Goal: Complete application form

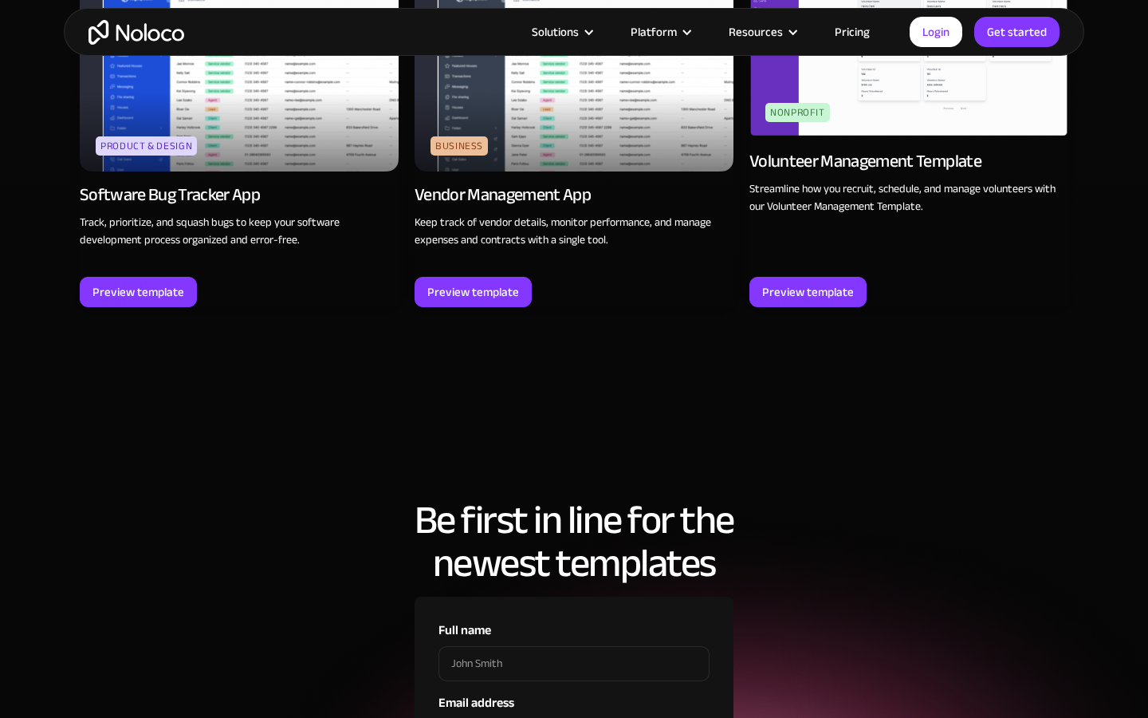
type input "[PERSON_NAME]"
type input "[PERSON_NAME] LLC"
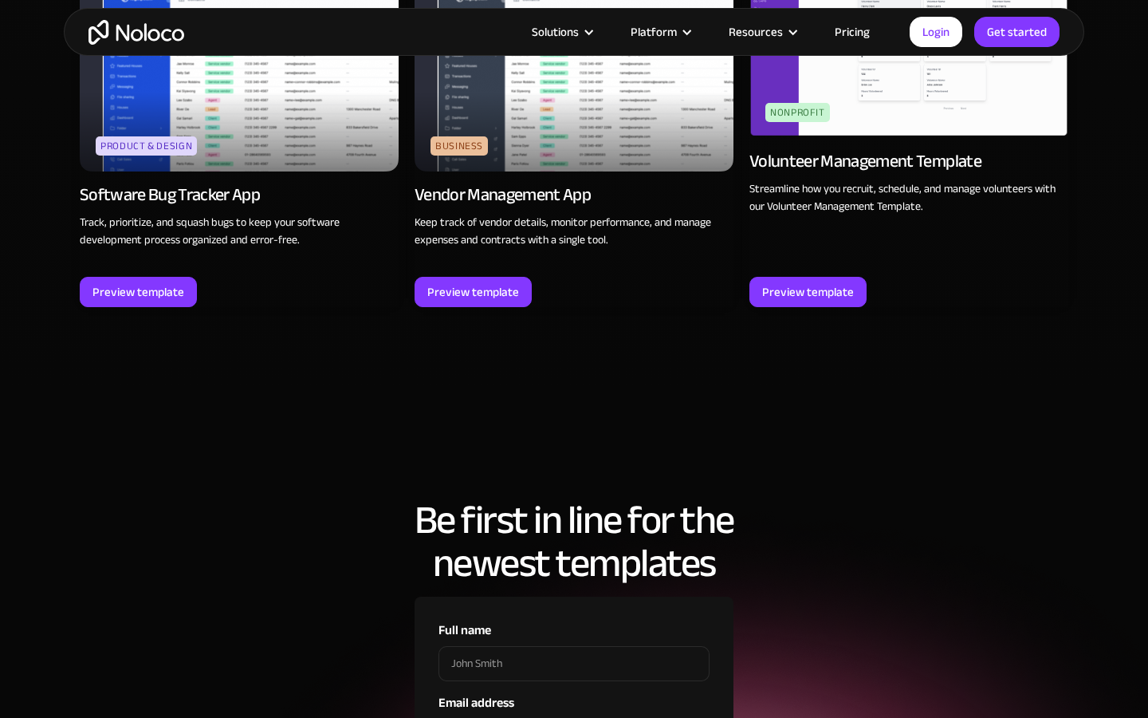
type input "[GEOGRAPHIC_DATA]"
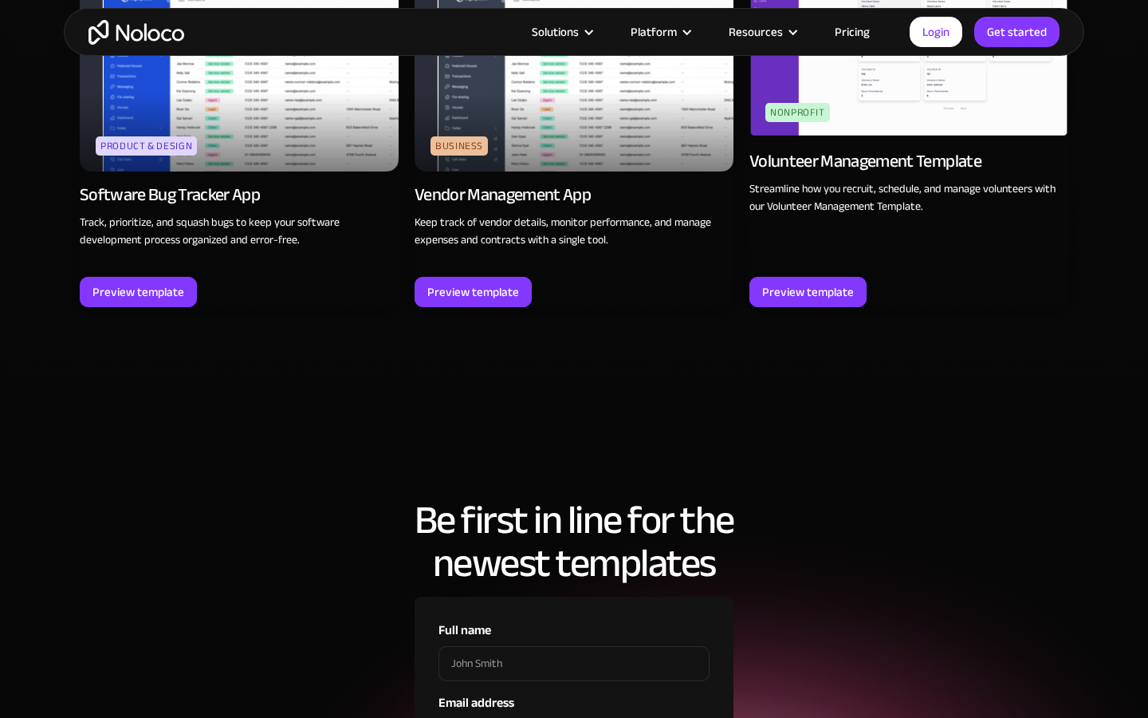
checkbox input "true"
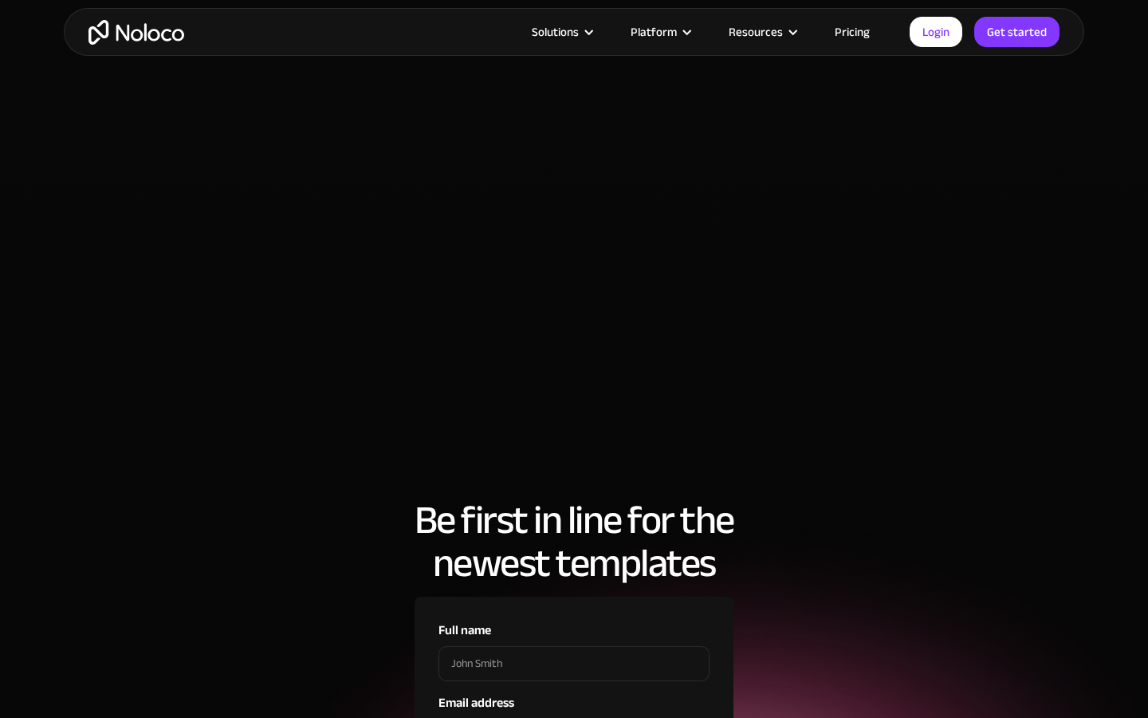
checkbox input "true"
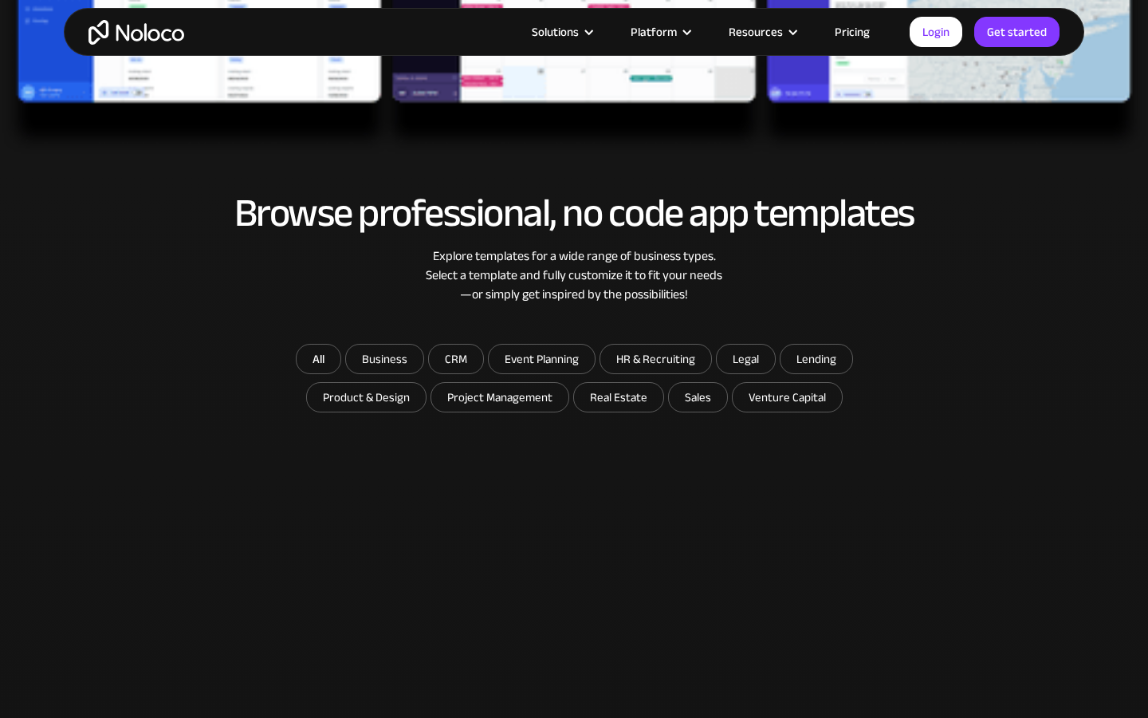
click at [541, 358] on input "Event Planning" at bounding box center [542, 358] width 106 height 29
checkbox input "true"
click at [655, 358] on input "HR & Recruiting" at bounding box center [655, 358] width 111 height 29
checkbox input "true"
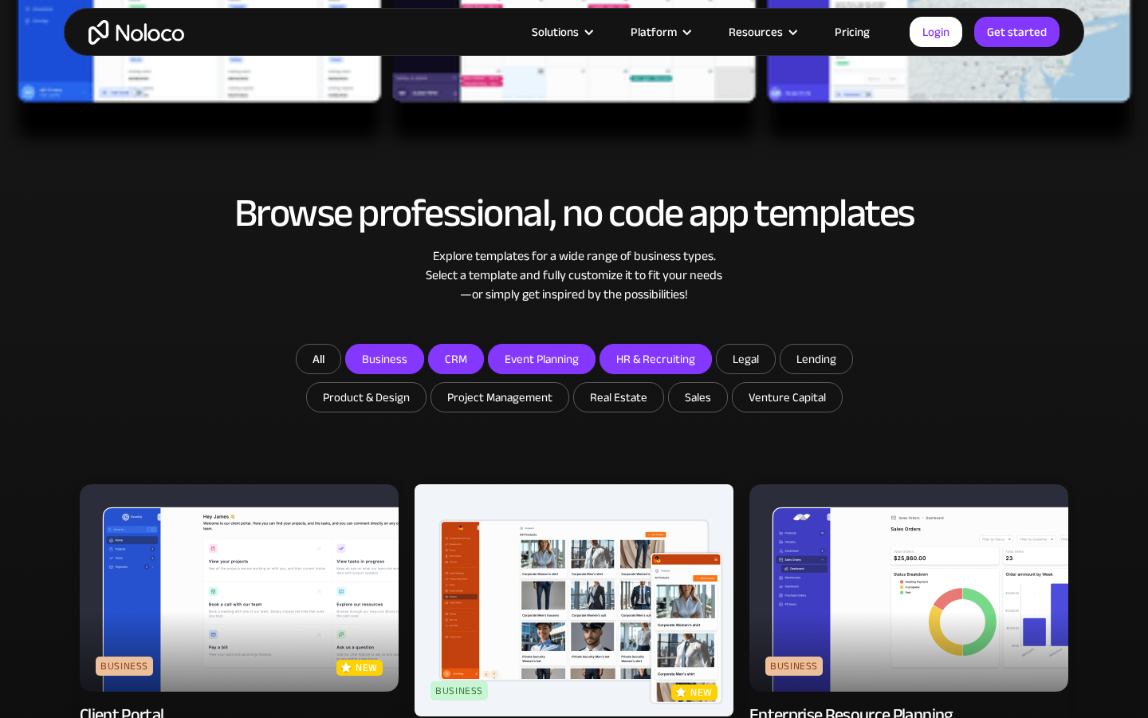
click at [744, 358] on input "Legal" at bounding box center [746, 358] width 58 height 29
checkbox input "true"
click at [814, 358] on input "Lending" at bounding box center [817, 358] width 72 height 29
checkbox input "true"
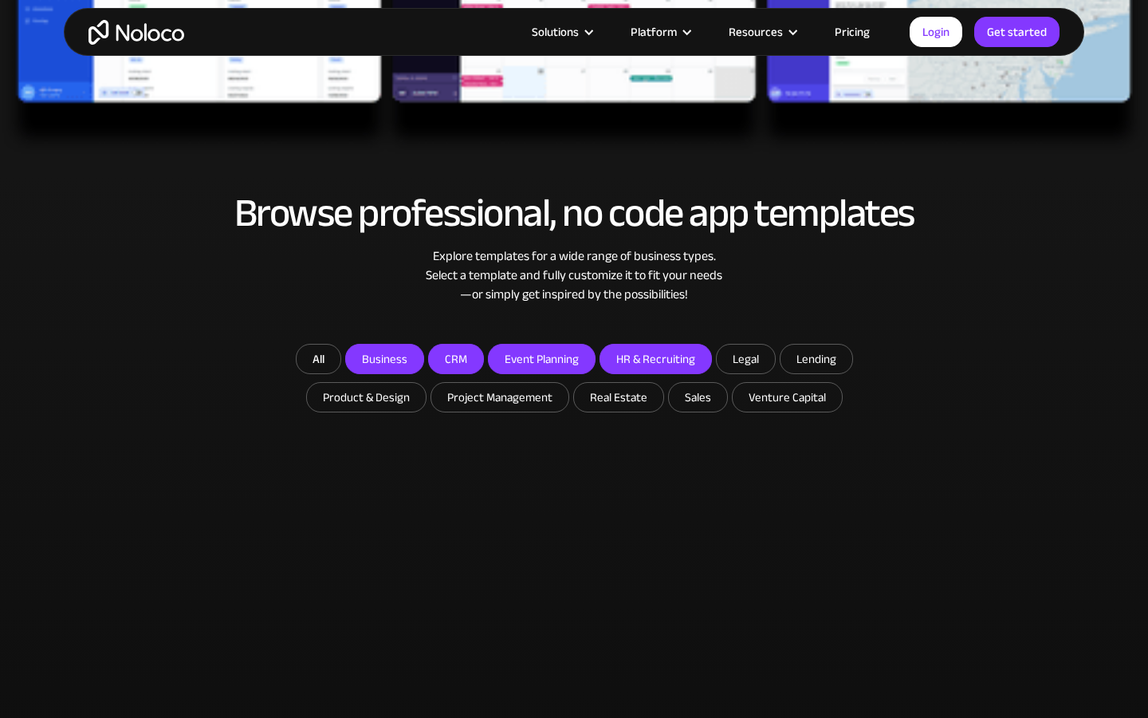
click at [368, 396] on input "Product & Design" at bounding box center [366, 397] width 119 height 29
checkbox input "true"
click at [500, 396] on input "Project Management" at bounding box center [499, 397] width 137 height 29
checkbox input "true"
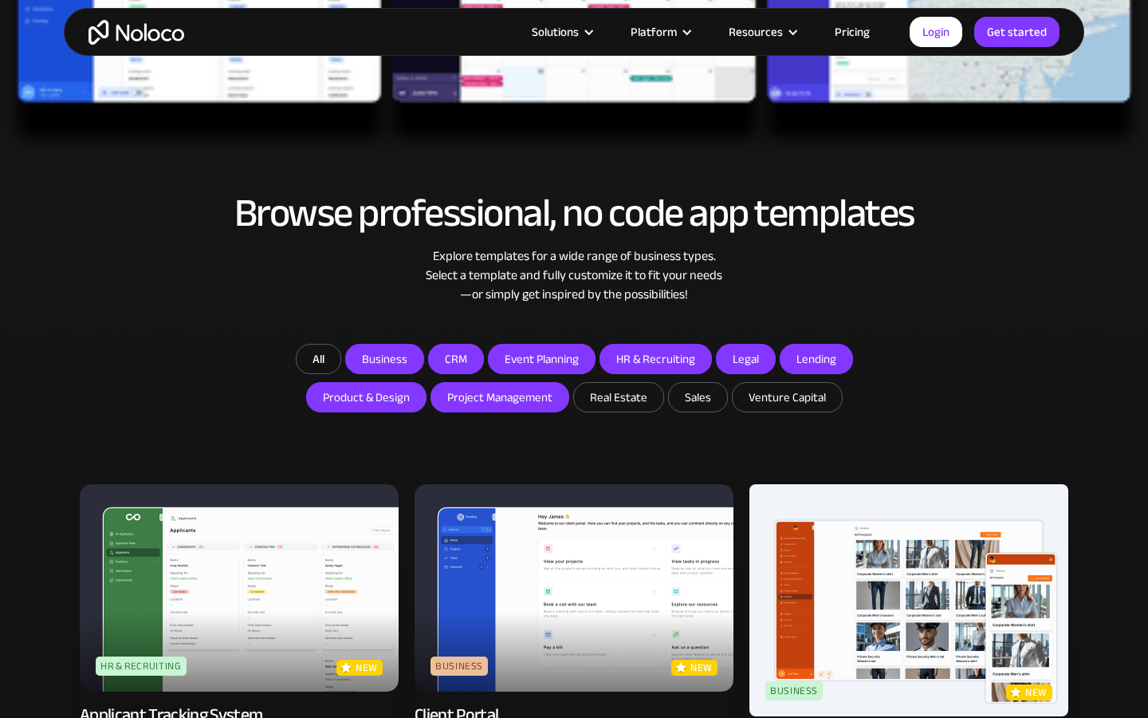
click at [617, 396] on input "Real Estate" at bounding box center [618, 397] width 89 height 29
checkbox input "true"
click at [695, 396] on input "Sales" at bounding box center [698, 397] width 58 height 29
checkbox input "true"
click at [785, 396] on input "Venture Capital" at bounding box center [787, 397] width 109 height 29
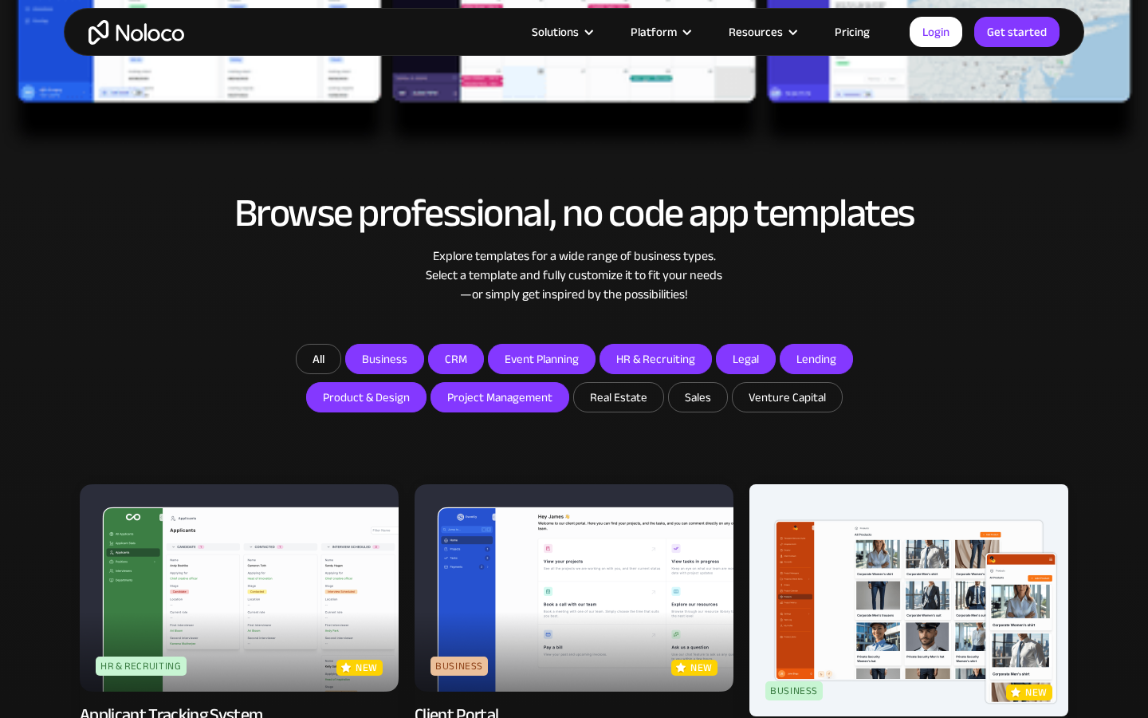
checkbox input "true"
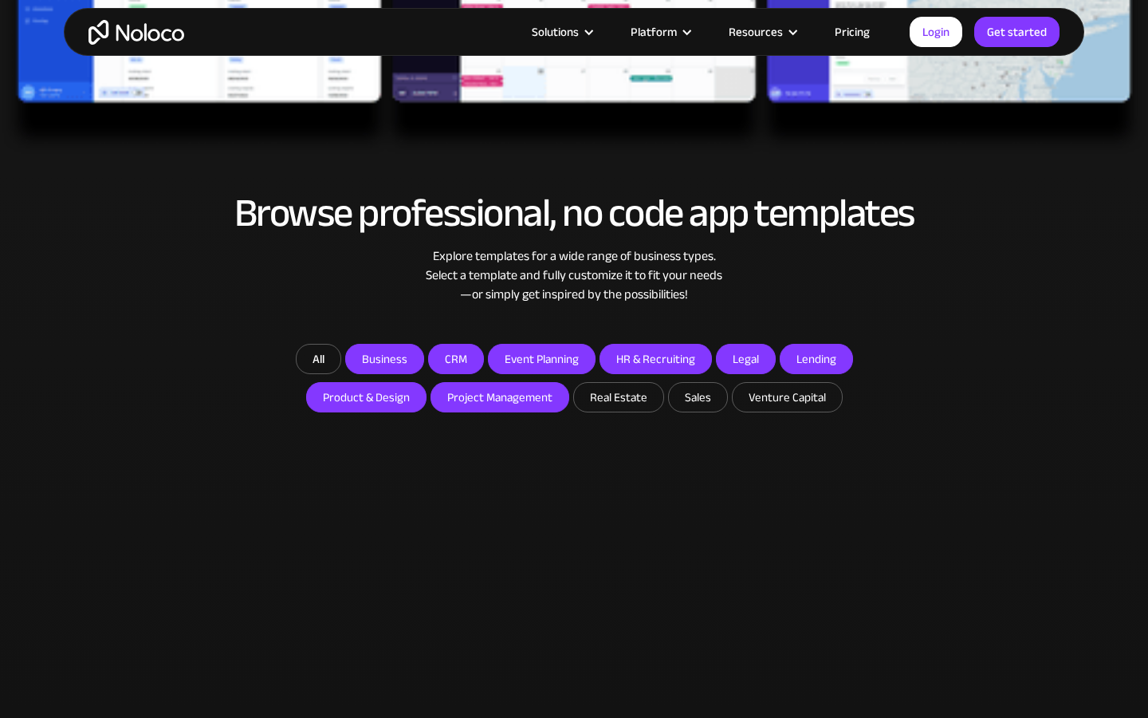
type input "09/25"
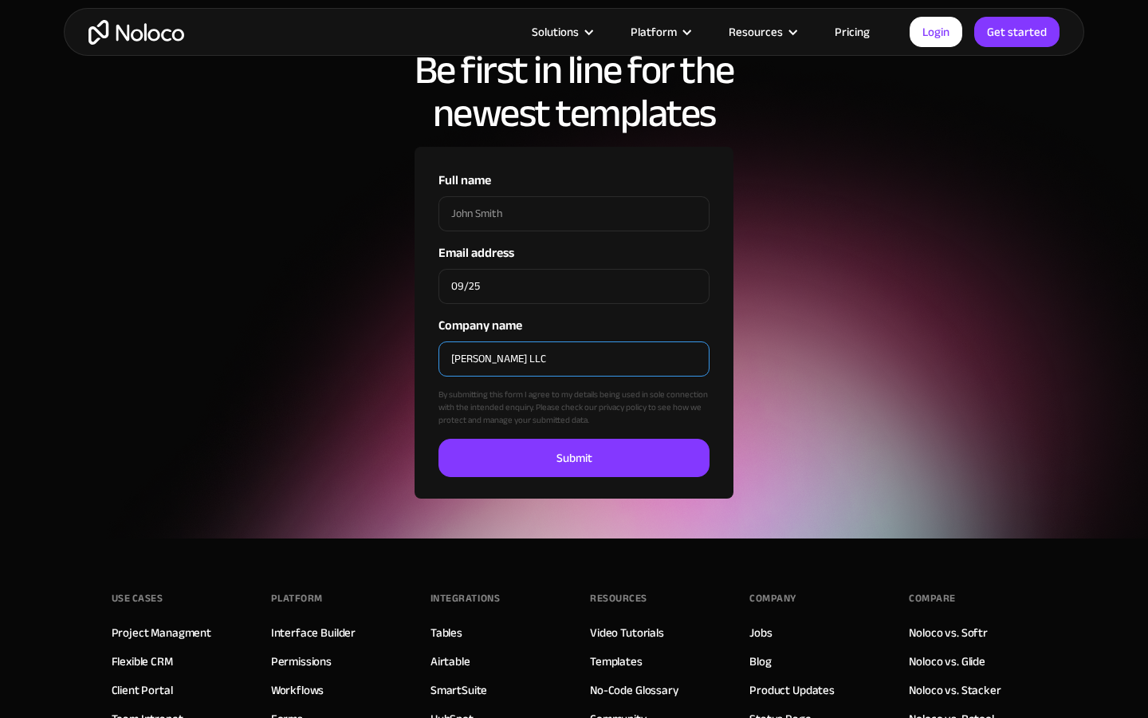
type input "[PERSON_NAME] LLC"
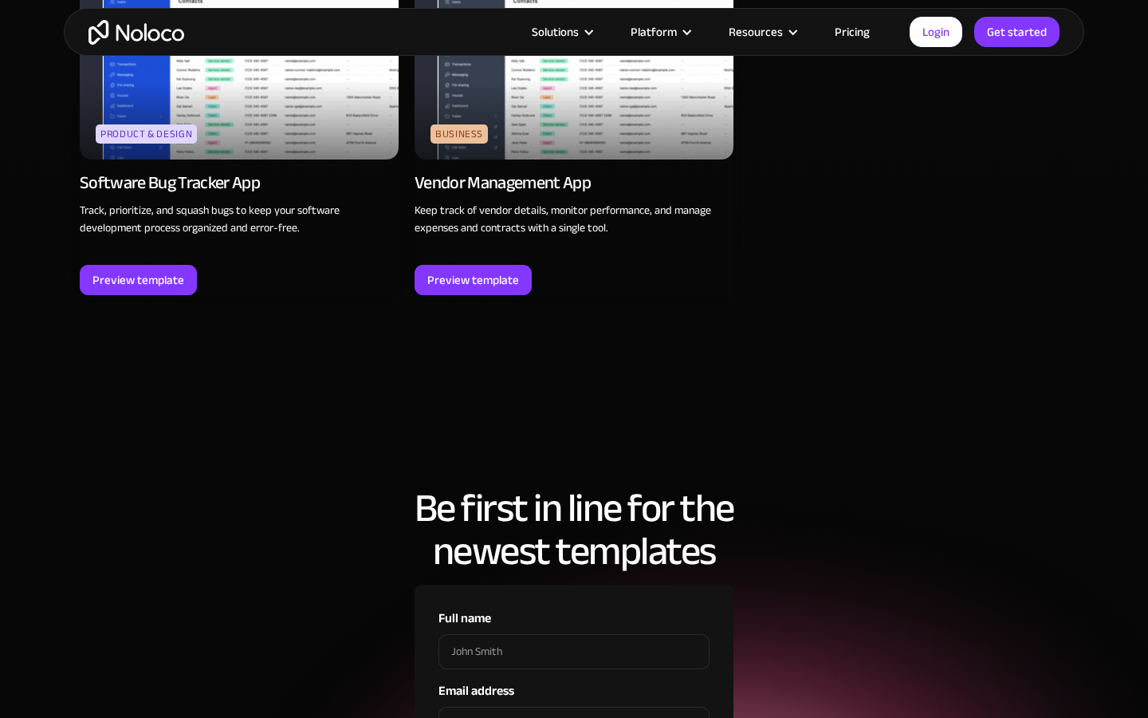
scroll to position [5136, 0]
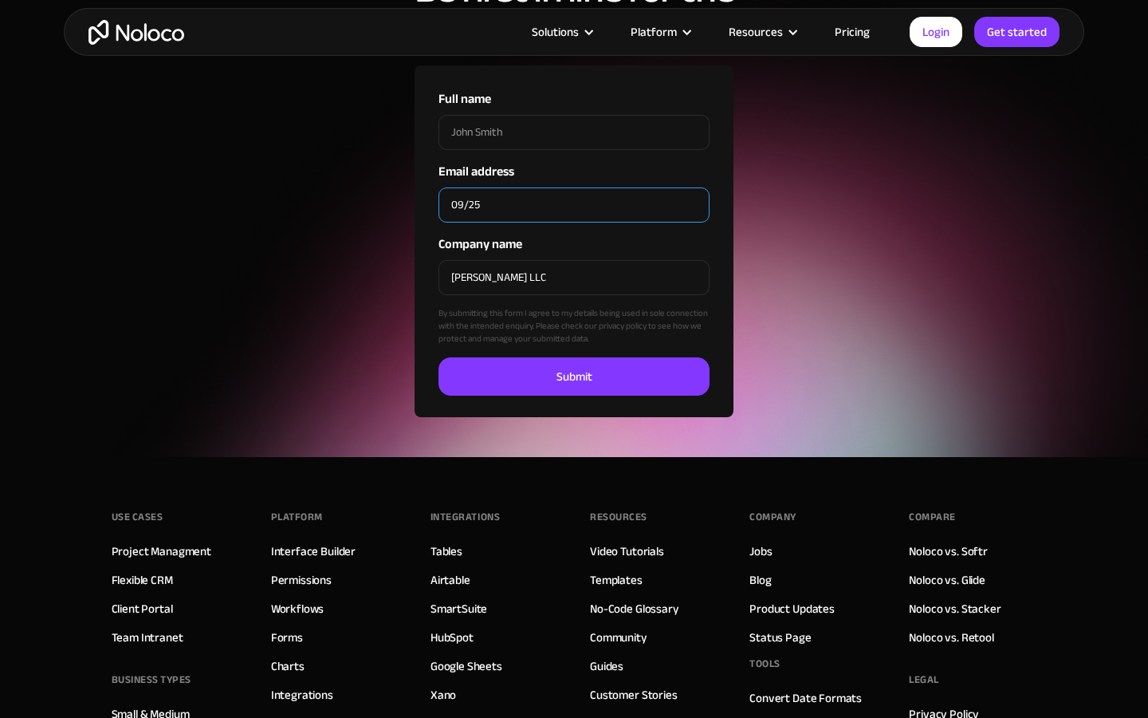
click at [439, 357] on input "Submit" at bounding box center [574, 376] width 271 height 38
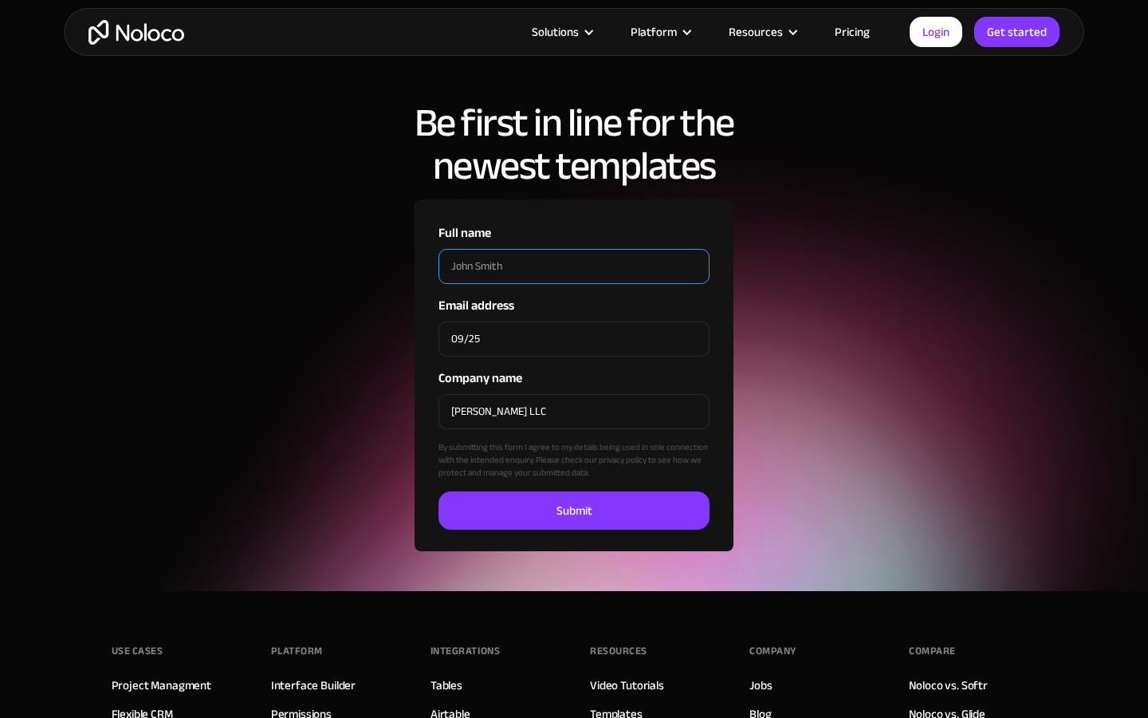
click at [574, 249] on input "Full name" at bounding box center [574, 266] width 271 height 35
type input "[PERSON_NAME]"
click at [574, 249] on input "Full name" at bounding box center [574, 266] width 271 height 35
type input "Democratic People's [GEOGRAPHIC_DATA]"
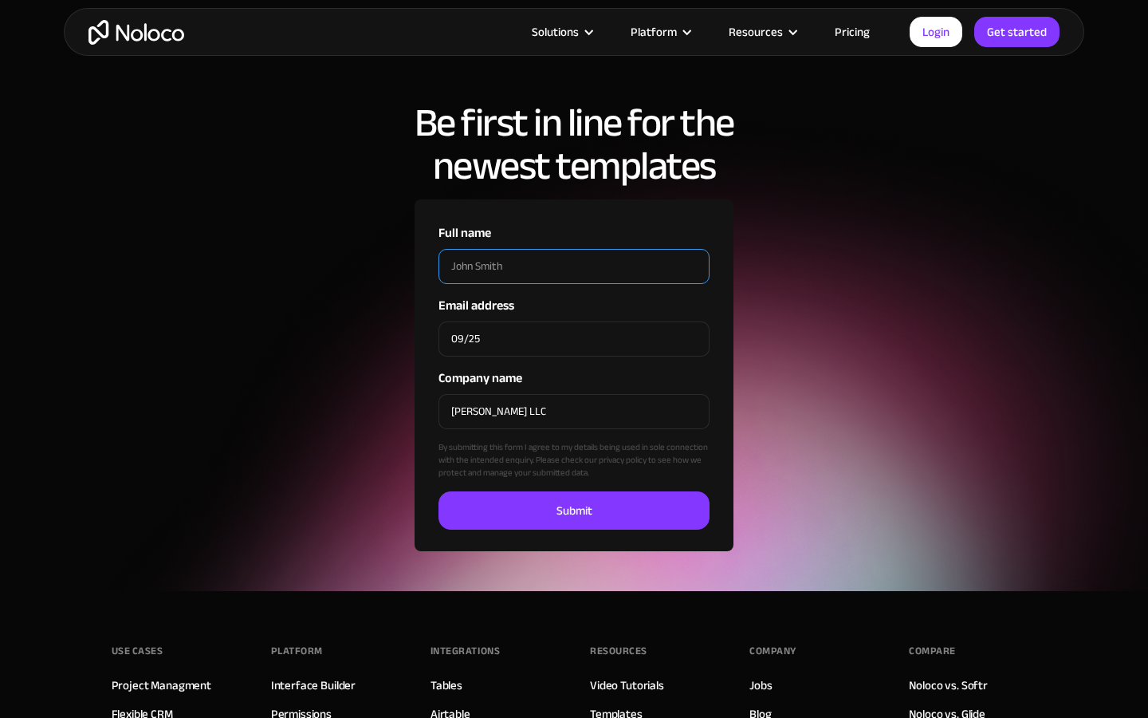
click at [574, 249] on input "Full name" at bounding box center [574, 266] width 271 height 35
click at [574, 394] on input "[PERSON_NAME] LLC" at bounding box center [574, 411] width 271 height 35
type input "G"
type input "[PERSON_NAME]"
click at [574, 394] on input "Company name" at bounding box center [574, 411] width 271 height 35
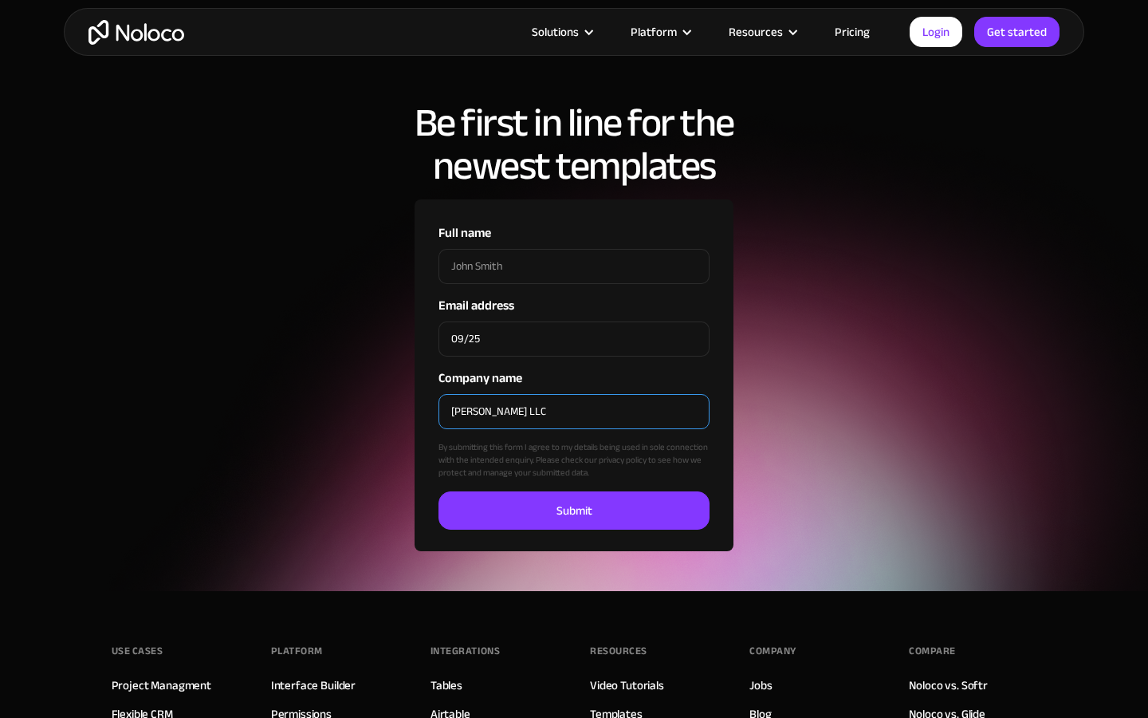
click at [574, 394] on input "[PERSON_NAME] LLC" at bounding box center [574, 411] width 271 height 35
type input "G"
type input "[DEMOGRAPHIC_DATA] LLC"
click at [574, 394] on input "Company name" at bounding box center [574, 411] width 271 height 35
click at [574, 394] on input "[PERSON_NAME] LLC" at bounding box center [574, 411] width 271 height 35
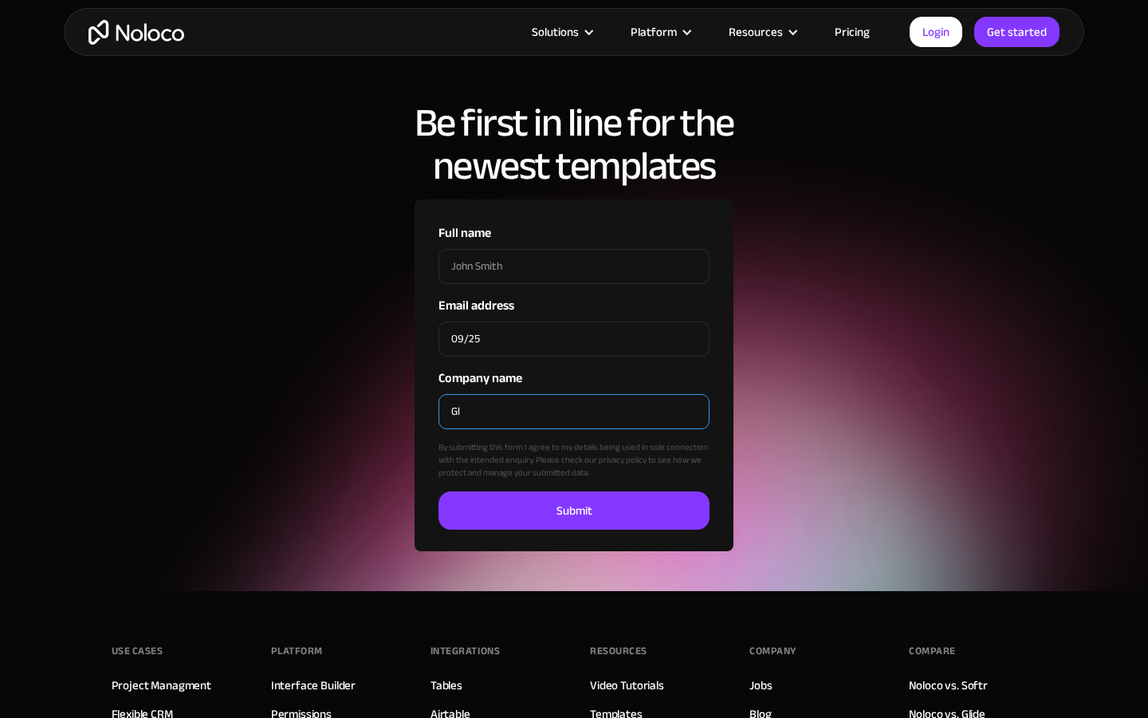
type input "G"
type input "Liaison"
click at [574, 394] on input "Company name" at bounding box center [574, 411] width 271 height 35
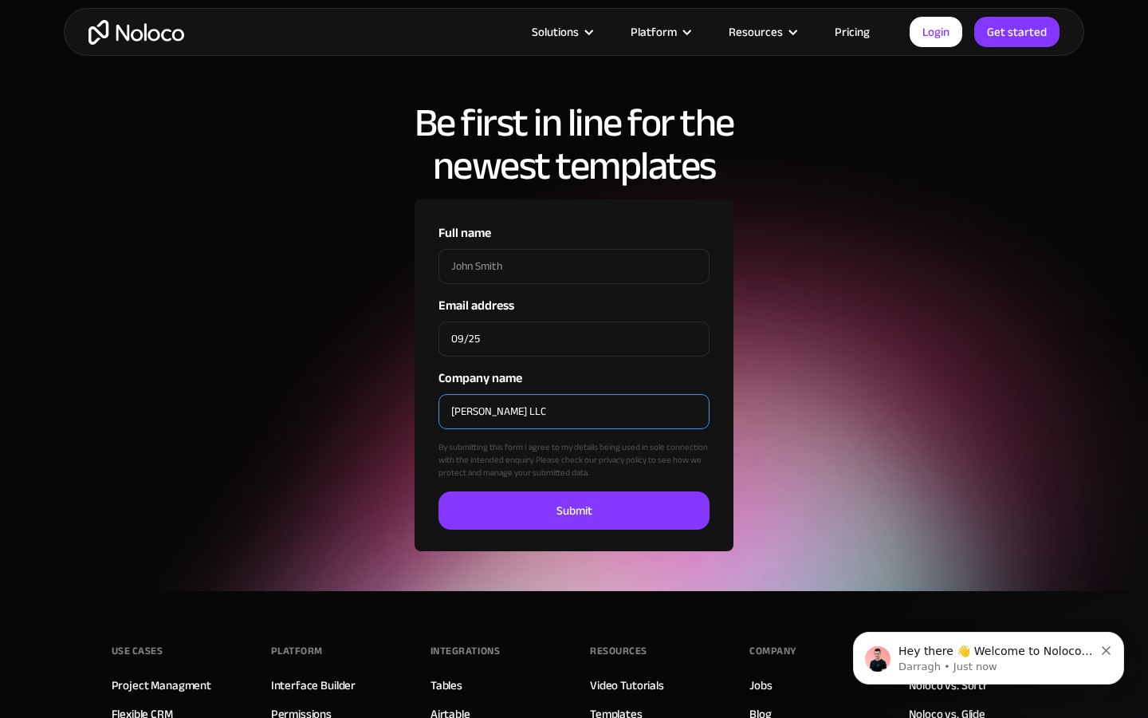
type input "[PERSON_NAME] LLC"
checkbox input "false"
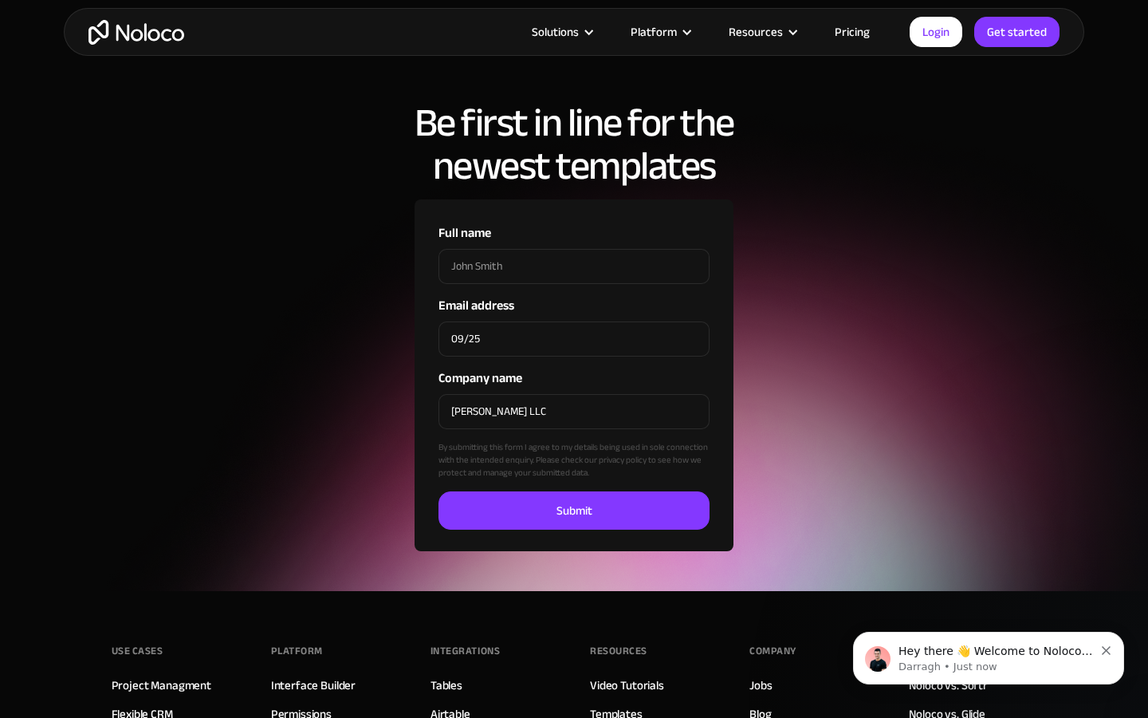
checkbox input "false"
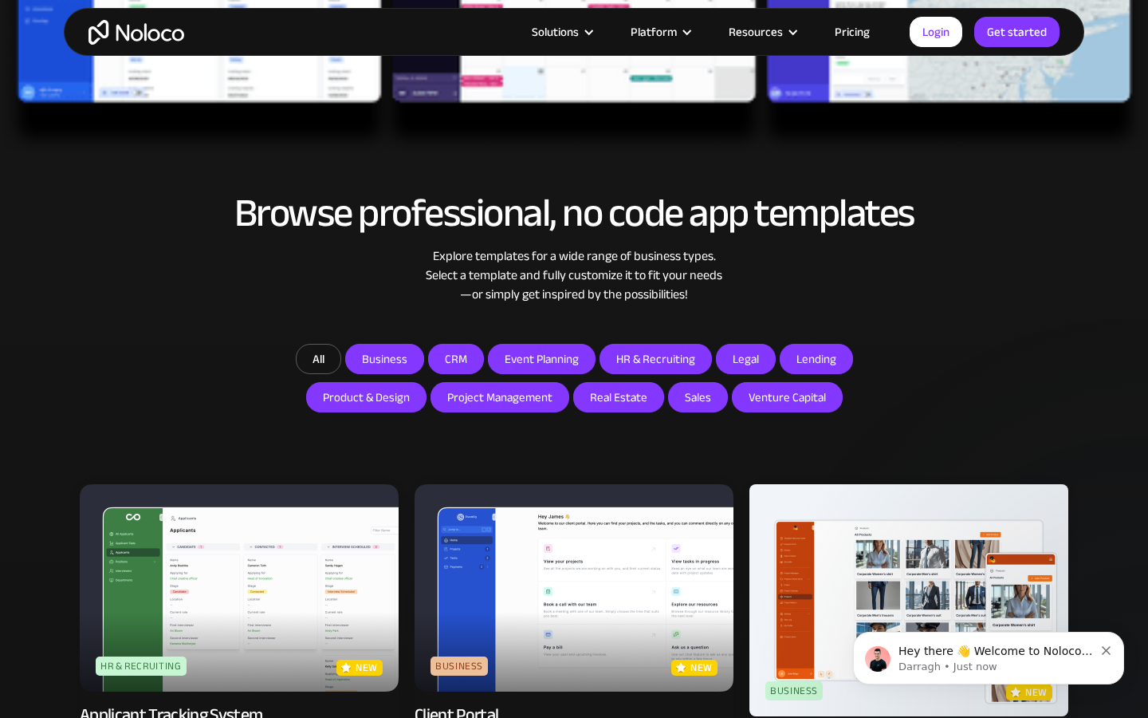
click at [655, 358] on input "HR & Recruiting" at bounding box center [655, 358] width 111 height 29
checkbox input "false"
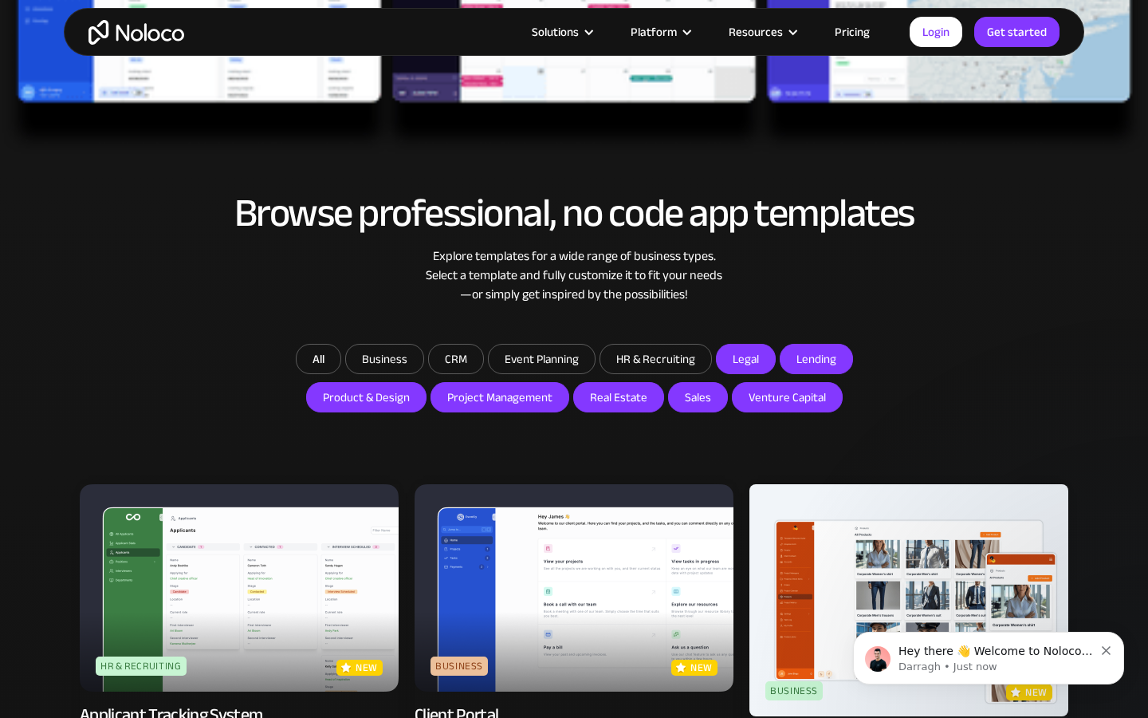
click at [744, 358] on input "Legal" at bounding box center [746, 358] width 58 height 29
checkbox input "false"
click at [814, 358] on input "Lending" at bounding box center [817, 358] width 72 height 29
checkbox input "false"
click at [368, 396] on input "Product & Design" at bounding box center [366, 397] width 119 height 29
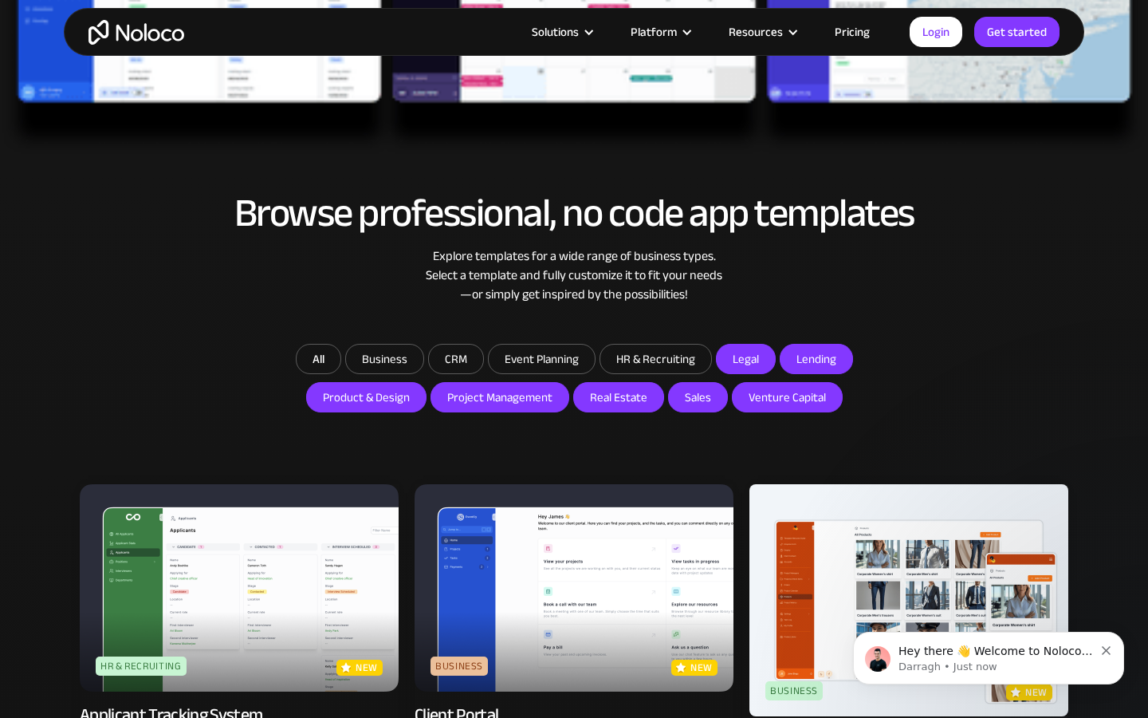
checkbox input "false"
click at [500, 396] on input "Project Management" at bounding box center [499, 397] width 137 height 29
checkbox input "false"
click at [617, 396] on input "Real Estate" at bounding box center [618, 397] width 89 height 29
checkbox input "false"
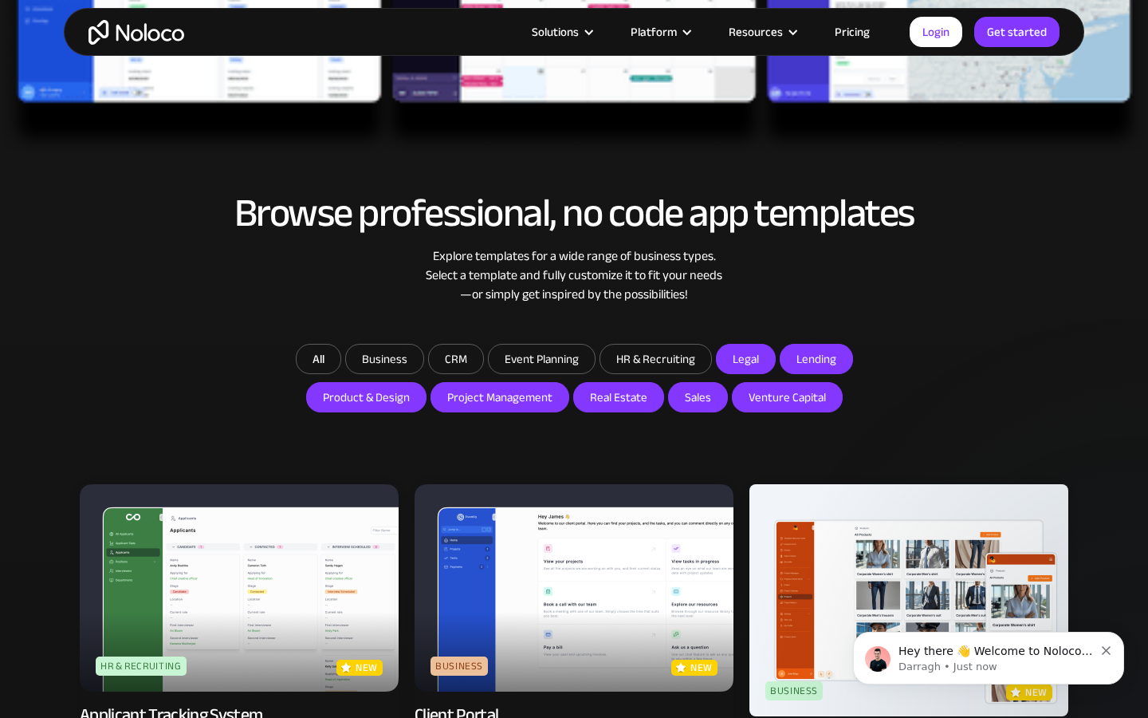
click at [695, 396] on input "Sales" at bounding box center [698, 397] width 58 height 29
checkbox input "false"
click at [785, 396] on input "Venture Capital" at bounding box center [787, 397] width 109 height 29
checkbox input "false"
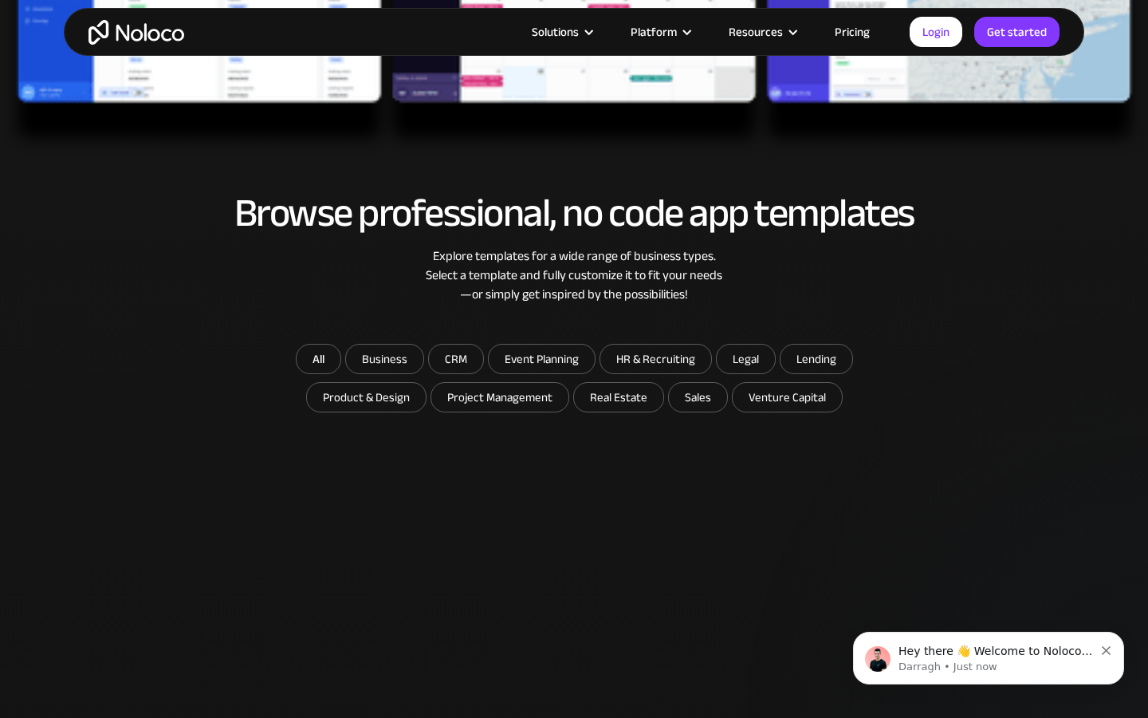
type input "[PERSON_NAME]"
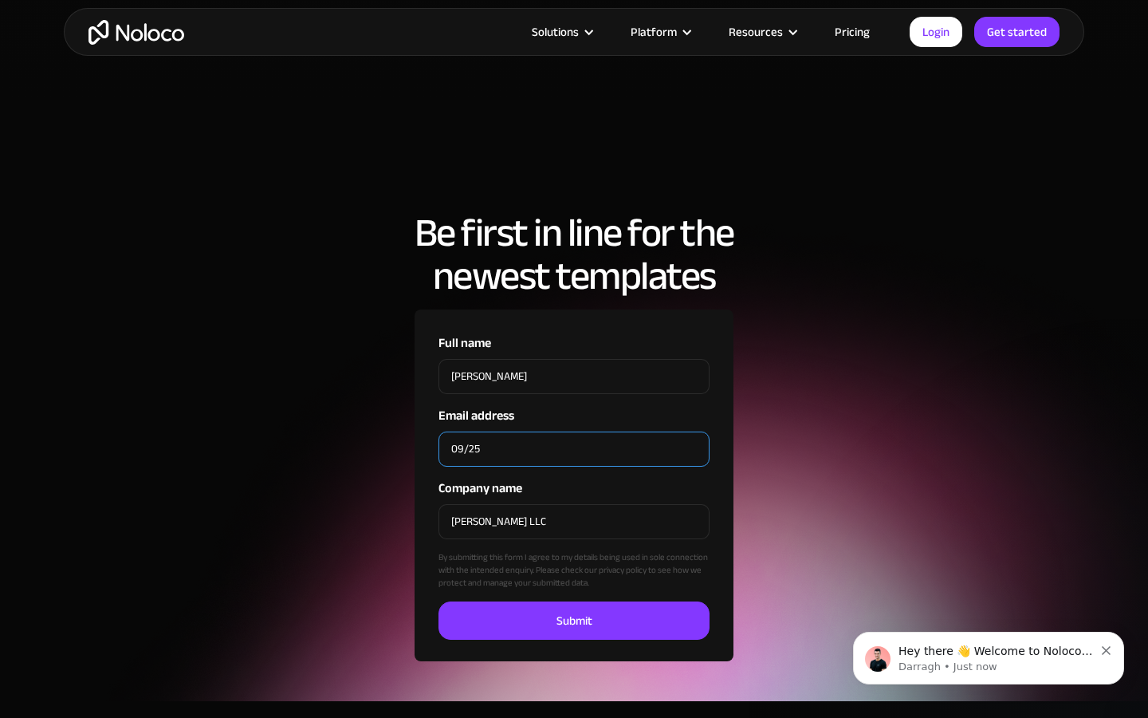
click at [574, 431] on input "09/25" at bounding box center [574, 448] width 271 height 35
type input "0"
type input "[EMAIL_ADDRESS][DOMAIN_NAME]"
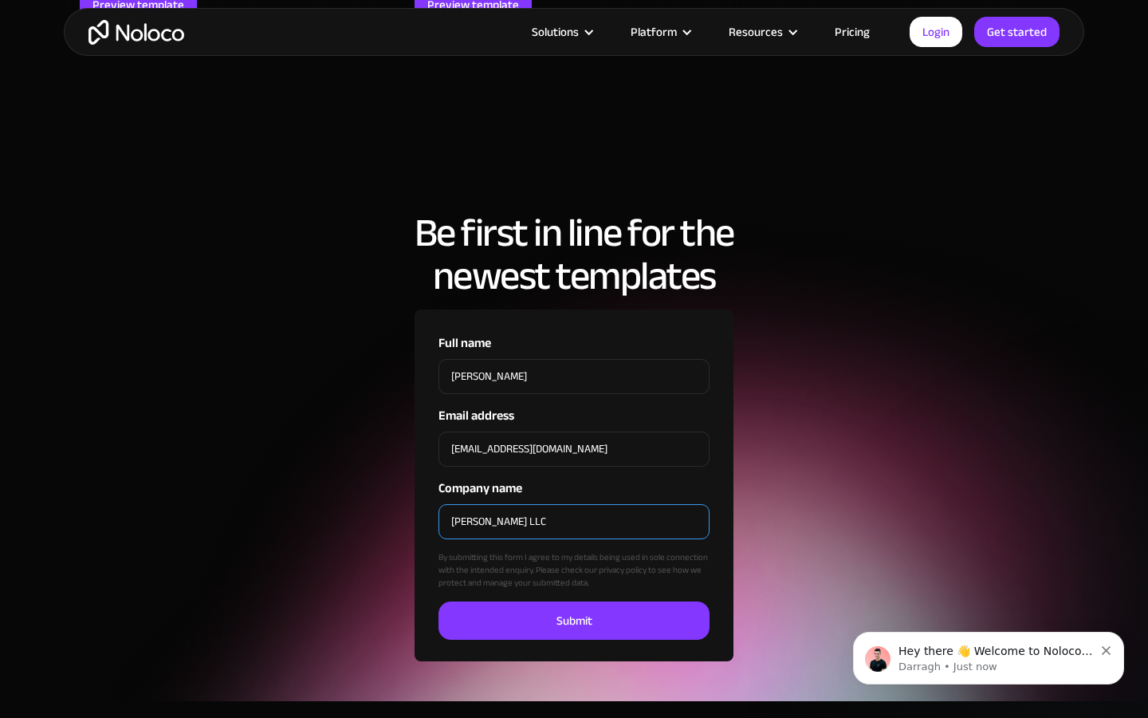
click at [574, 504] on input "[PERSON_NAME] LLC" at bounding box center [574, 521] width 271 height 35
type input "G"
type input "[PERSON_NAME]"
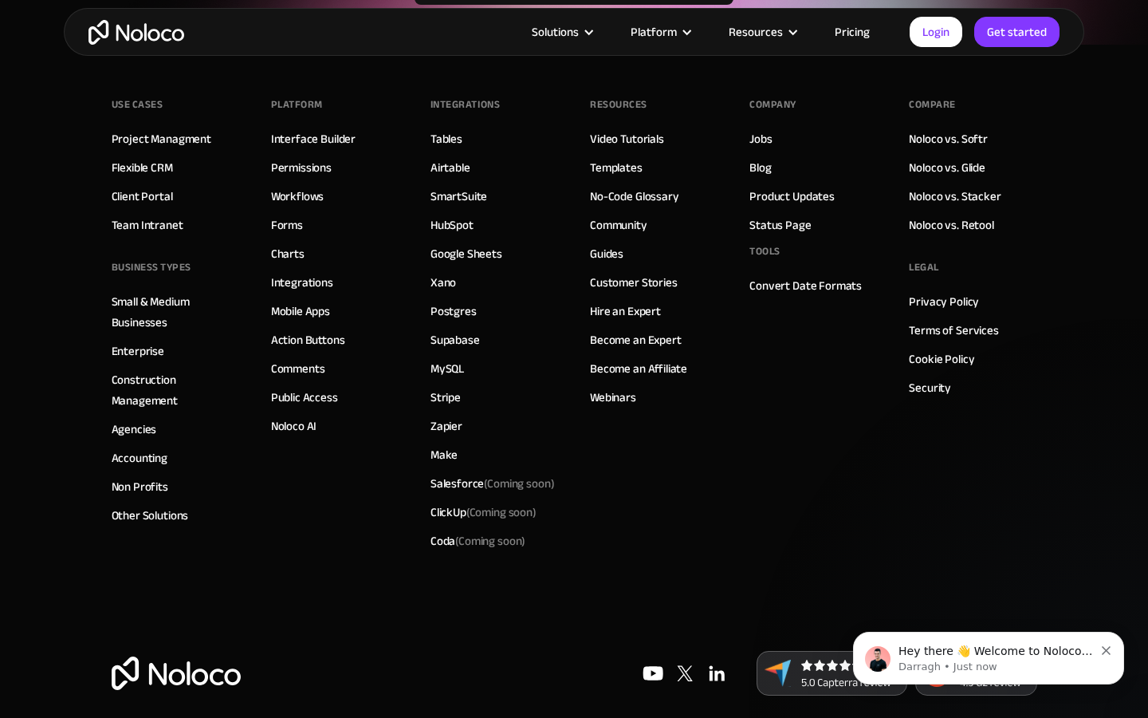
scroll to position [5037, 0]
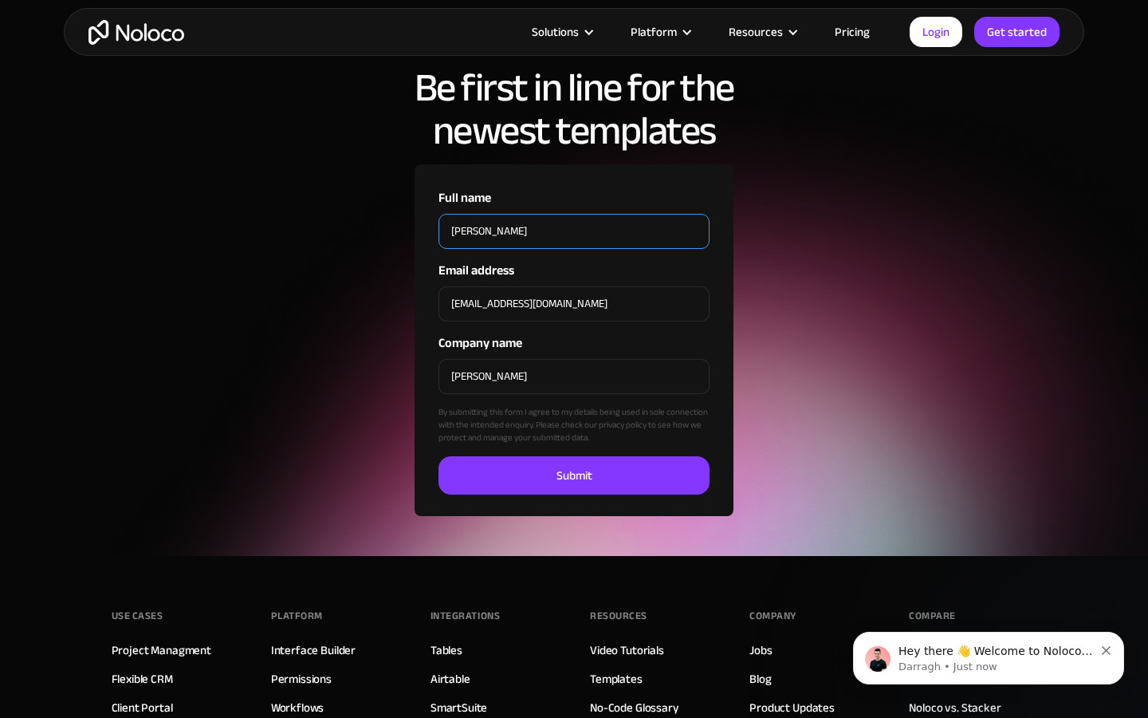
click at [574, 214] on input "[PERSON_NAME]" at bounding box center [574, 231] width 271 height 35
type input "N"
type input "[PERSON_NAME]"
click at [574, 214] on input "Full name" at bounding box center [574, 231] width 271 height 35
click at [574, 214] on input "[PERSON_NAME]" at bounding box center [574, 231] width 271 height 35
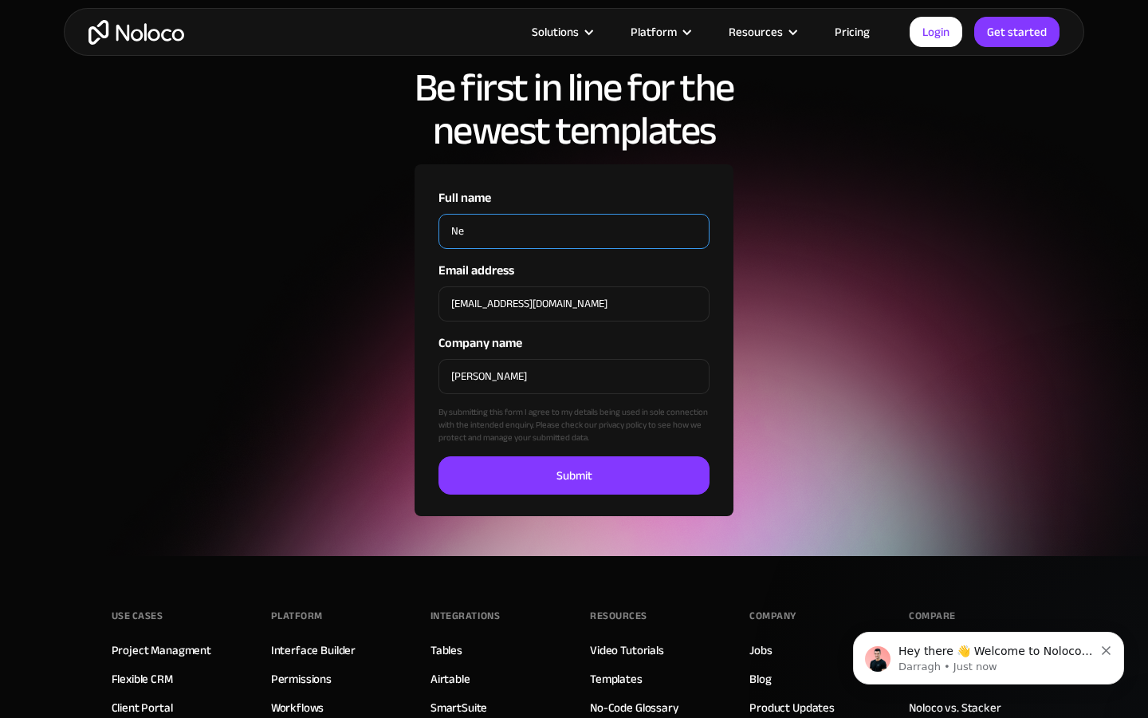
type input "N"
type input "generating"
click at [574, 214] on input "Full name" at bounding box center [574, 231] width 271 height 35
type input "[PERSON_NAME]"
click at [574, 359] on input "[PERSON_NAME]" at bounding box center [574, 376] width 271 height 35
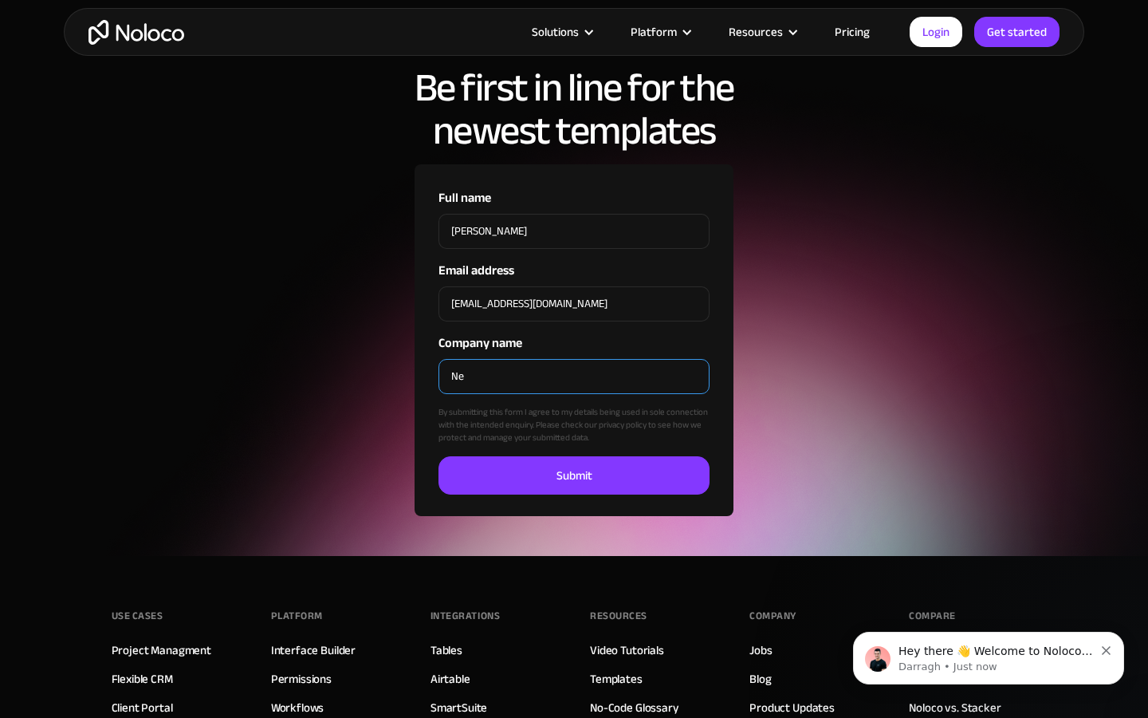
type input "N"
type input "[PERSON_NAME]"
click at [574, 359] on input "Company name" at bounding box center [574, 376] width 271 height 35
click at [574, 359] on input "[PERSON_NAME]" at bounding box center [574, 376] width 271 height 35
type input "N"
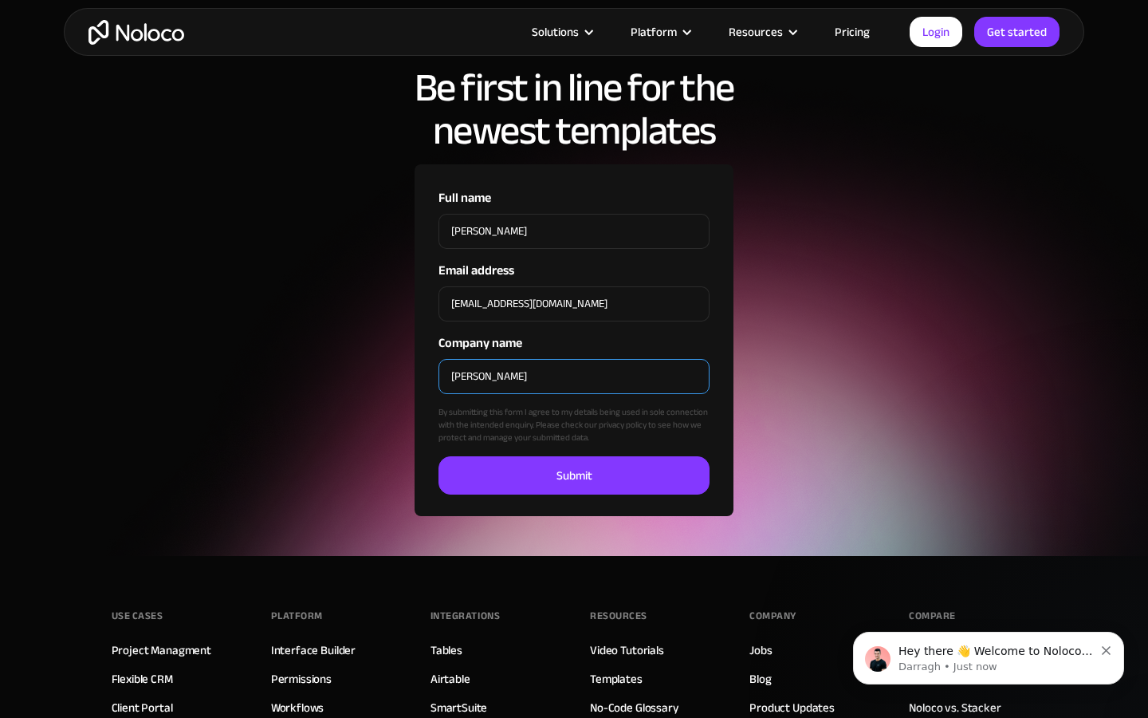
type input "[PERSON_NAME]"
click at [574, 359] on input "Company name" at bounding box center [574, 376] width 271 height 35
click at [574, 359] on input "[PERSON_NAME]" at bounding box center [574, 376] width 271 height 35
type input "N"
type input "Trail"
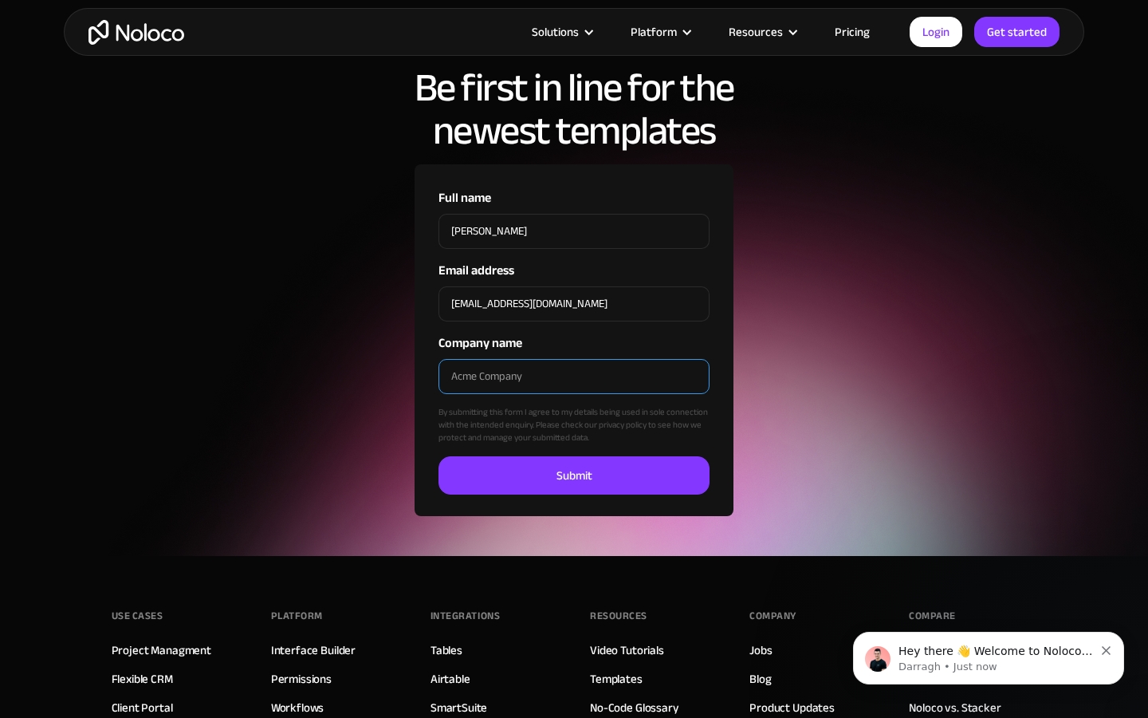
click at [574, 359] on input "Company name" at bounding box center [574, 376] width 271 height 35
type input "[PERSON_NAME]"
checkbox input "true"
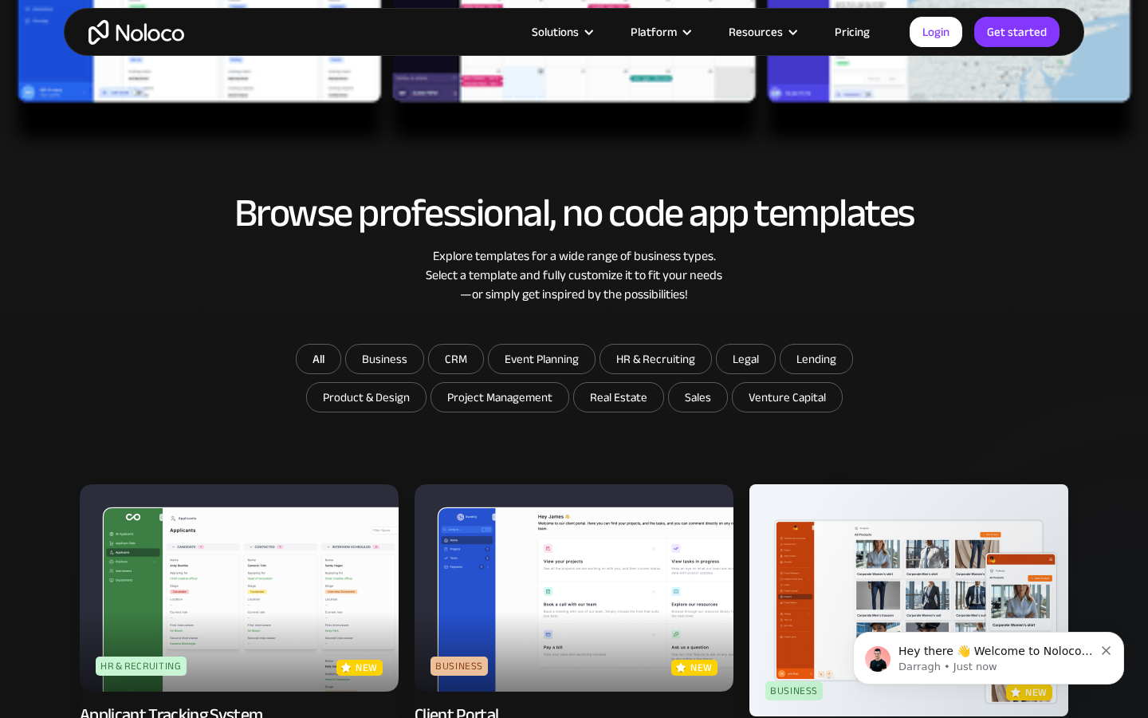
click at [456, 358] on input "CRM" at bounding box center [456, 358] width 54 height 29
checkbox input "true"
click at [541, 358] on input "Event Planning" at bounding box center [542, 358] width 106 height 29
checkbox input "true"
click at [655, 358] on input "HR & Recruiting" at bounding box center [655, 358] width 111 height 29
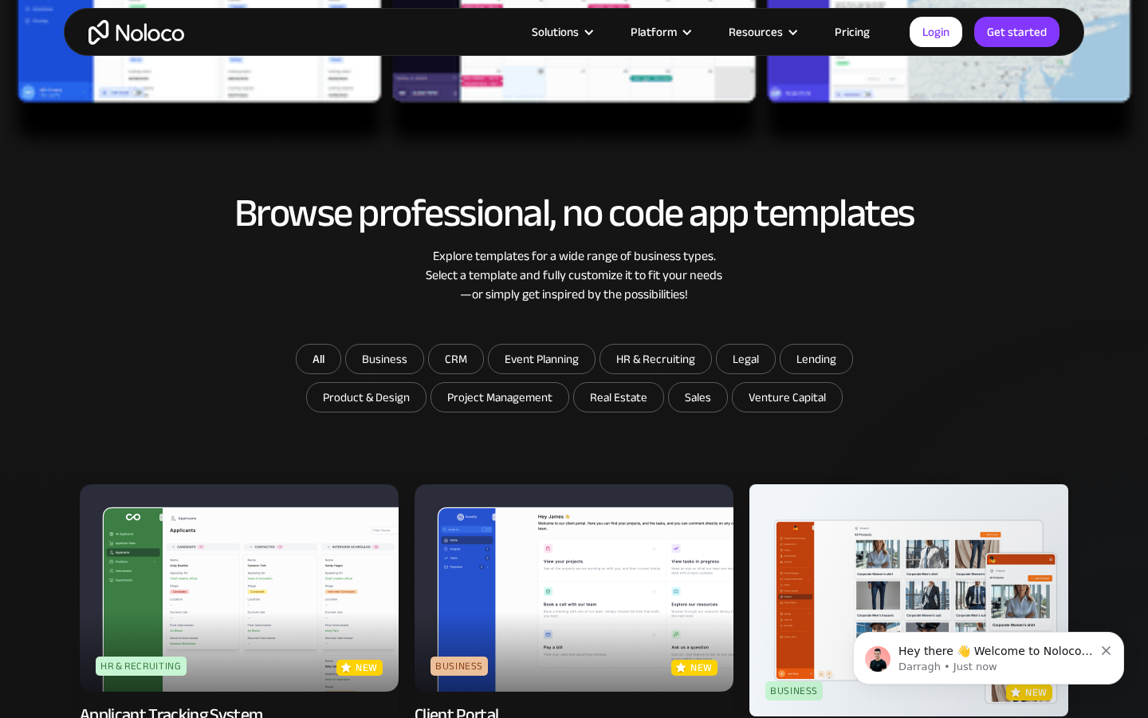
checkbox input "true"
click at [744, 358] on input "Legal" at bounding box center [746, 358] width 58 height 29
checkbox input "true"
click at [814, 358] on input "Lending" at bounding box center [817, 358] width 72 height 29
checkbox input "true"
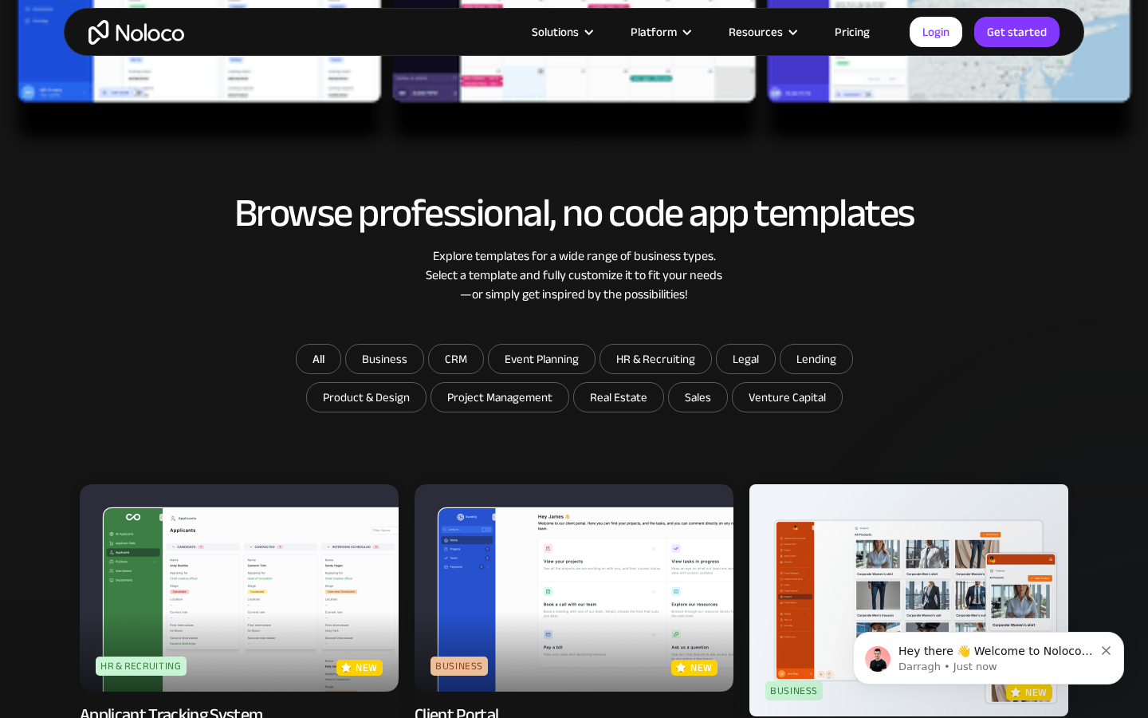
click at [368, 396] on input "Product & Design" at bounding box center [366, 397] width 119 height 29
checkbox input "true"
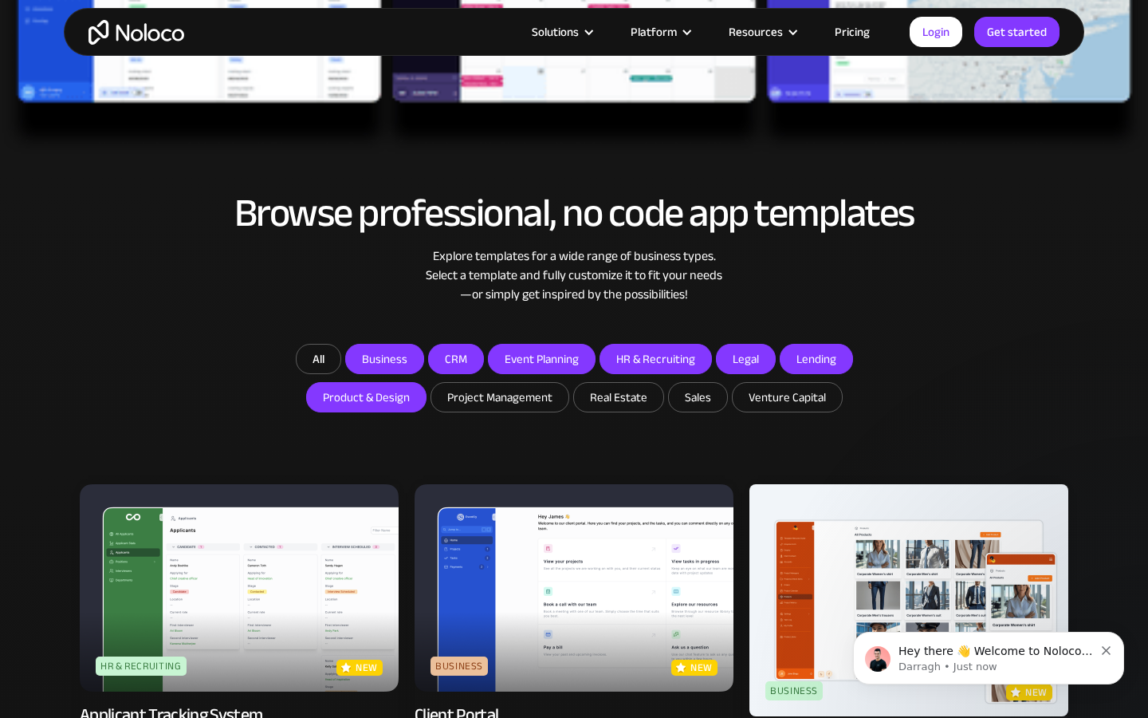
click at [500, 396] on input "Project Management" at bounding box center [499, 397] width 137 height 29
checkbox input "true"
click at [617, 396] on input "Real Estate" at bounding box center [618, 397] width 89 height 29
checkbox input "true"
click at [695, 396] on input "Sales" at bounding box center [698, 397] width 58 height 29
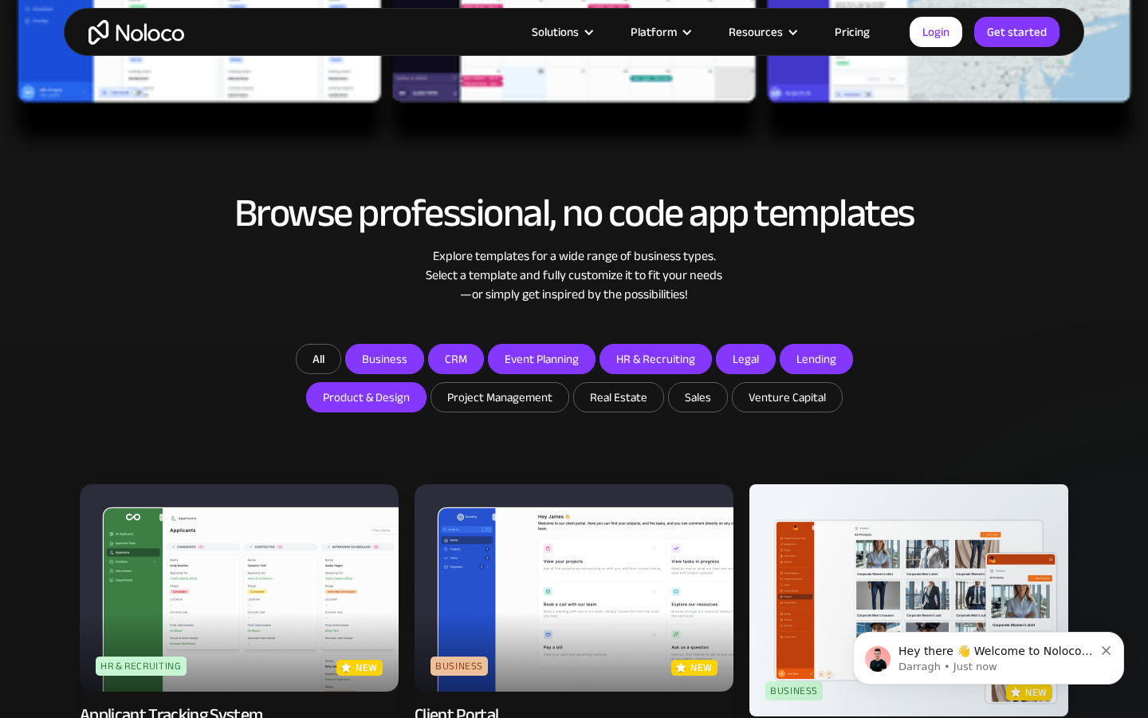
checkbox input "true"
click at [785, 396] on input "Venture Capital" at bounding box center [787, 397] width 109 height 29
checkbox input "true"
type input "N"
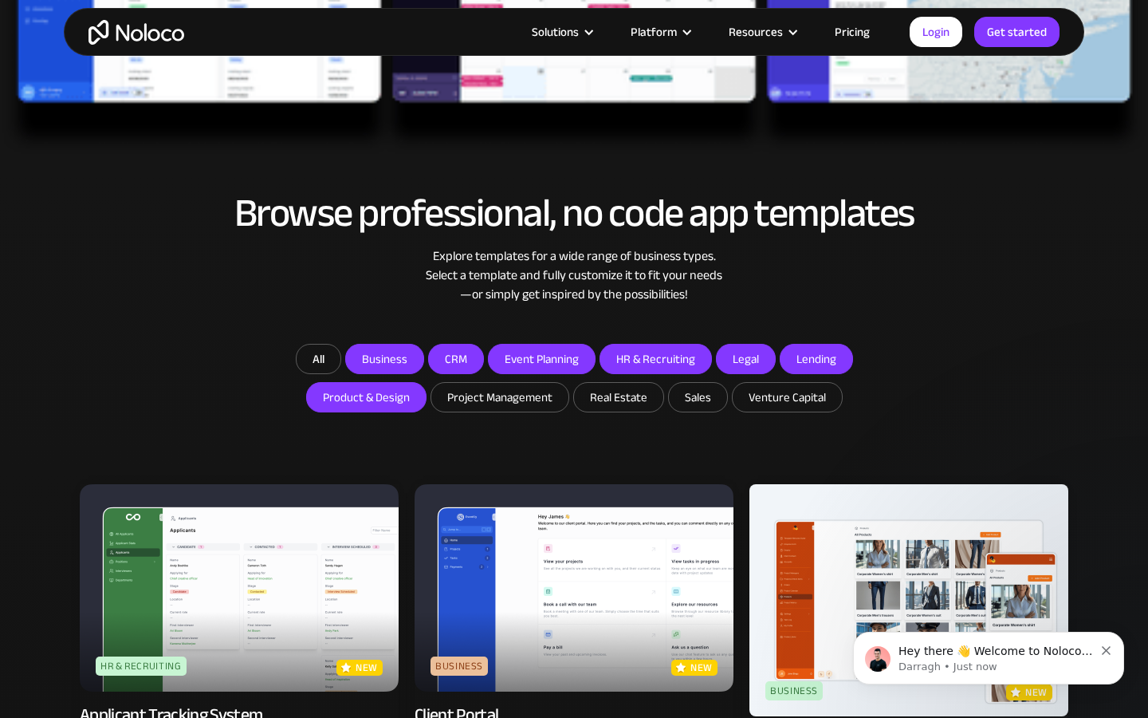
type input "[PERSON_NAME]"
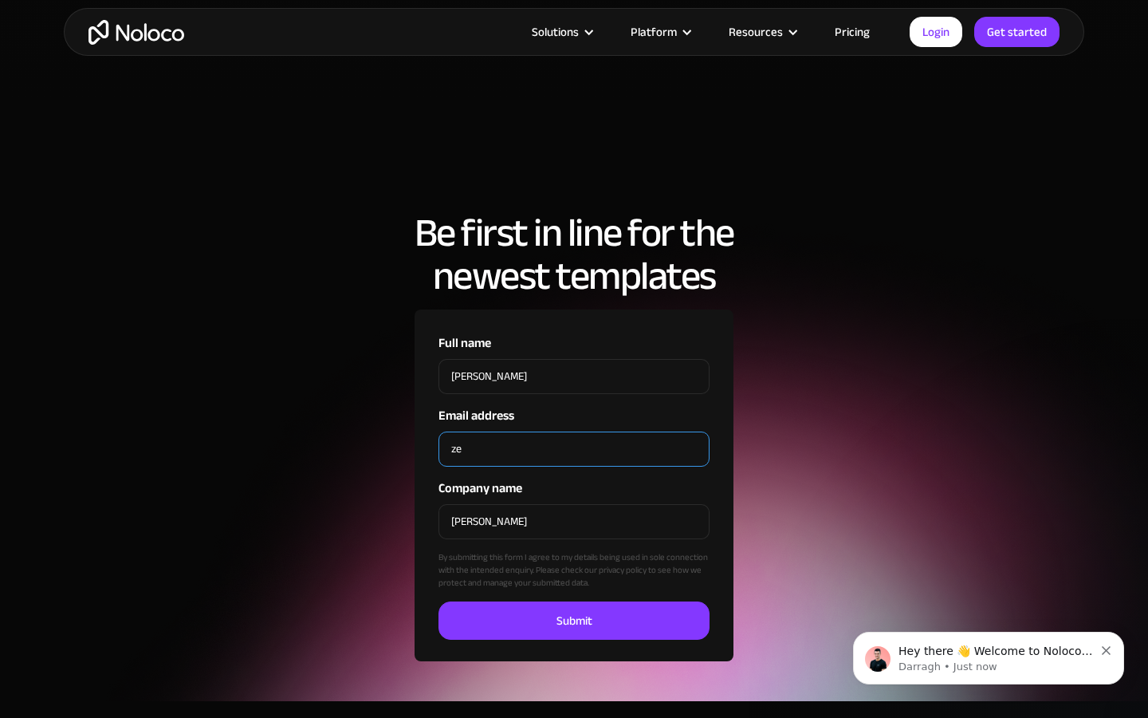
type input "z"
type input "[EMAIL_ADDRESS][DOMAIN_NAME]"
click at [574, 504] on input "[PERSON_NAME]" at bounding box center [574, 521] width 271 height 35
type input "N"
type input "[PERSON_NAME]"
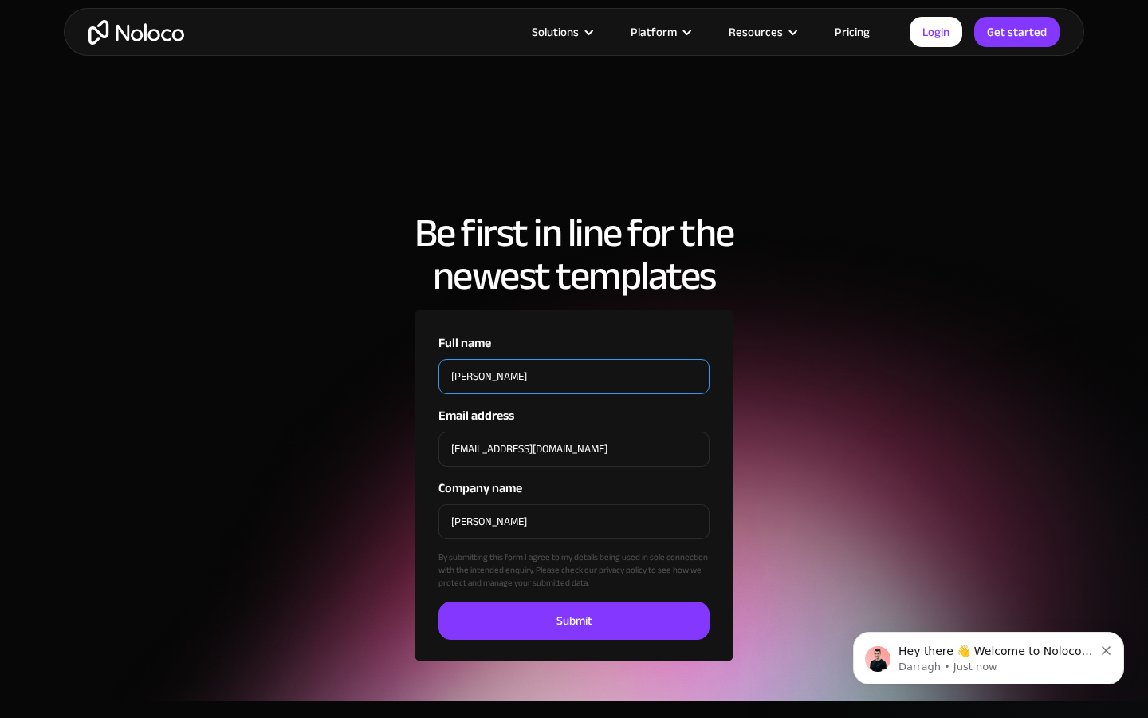
click at [439, 601] on input "Submit" at bounding box center [574, 620] width 271 height 38
type input "Please wait..."
